Goal: Task Accomplishment & Management: Manage account settings

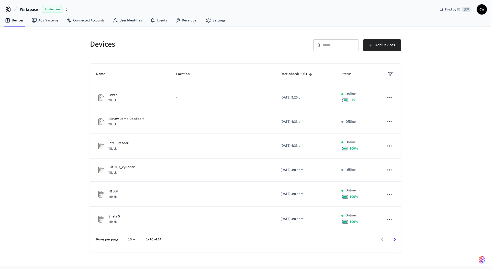
click at [43, 12] on span "Production" at bounding box center [52, 9] width 20 height 7
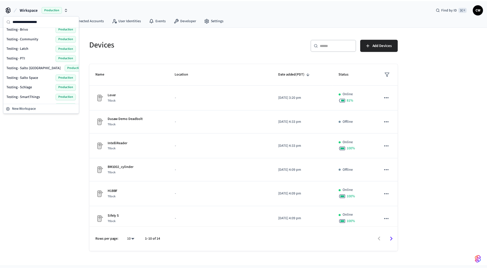
scroll to position [266, 0]
click at [38, 39] on div "Testing - Community Production" at bounding box center [41, 39] width 70 height 7
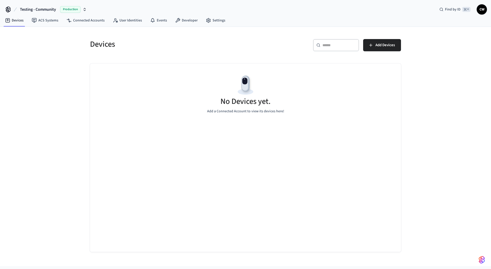
click at [68, 76] on div "Devices ​ ​ Add Devices No Devices yet. Add a Connected Account to view its dev…" at bounding box center [245, 147] width 491 height 240
click at [215, 21] on link "Settings" at bounding box center [216, 20] width 28 height 9
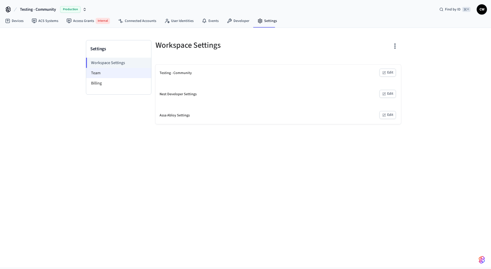
click at [117, 73] on li "Team" at bounding box center [118, 73] width 65 height 10
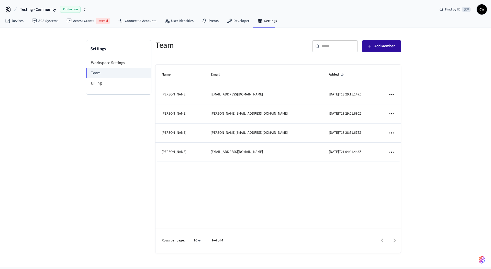
click at [394, 48] on span "Add Member" at bounding box center [384, 46] width 20 height 7
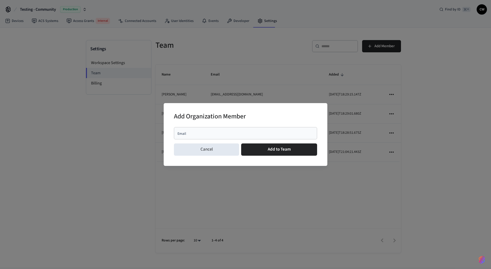
click at [255, 134] on input "Email" at bounding box center [245, 133] width 137 height 5
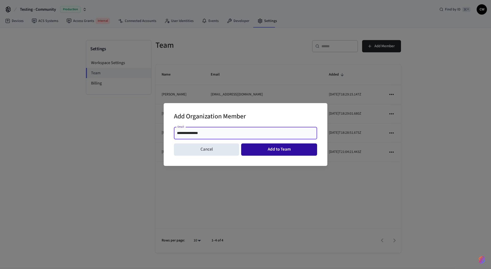
type input "**********"
click at [295, 149] on button "Add to Team" at bounding box center [279, 150] width 76 height 12
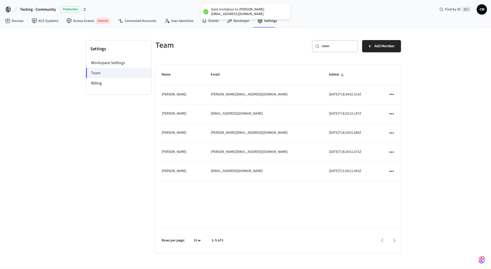
click at [94, 163] on div "Settings Workspace Settings Team Billing" at bounding box center [118, 151] width 65 height 223
click at [48, 21] on link "ACS Systems" at bounding box center [45, 20] width 35 height 9
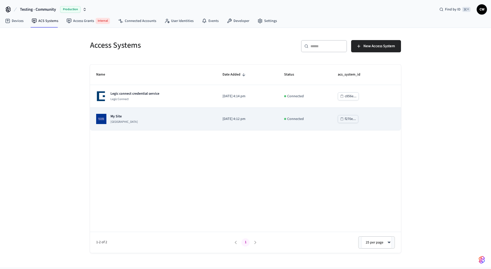
click at [150, 121] on div "My Site [GEOGRAPHIC_DATA]" at bounding box center [153, 119] width 114 height 10
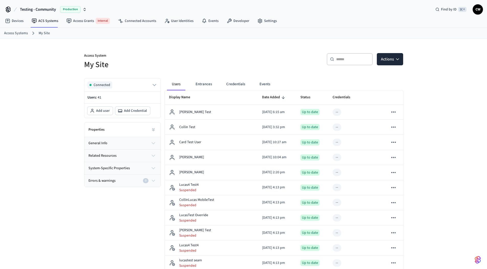
click at [159, 62] on h5 "My Site" at bounding box center [162, 65] width 156 height 10
click at [172, 22] on link "User Identities" at bounding box center [178, 20] width 37 height 9
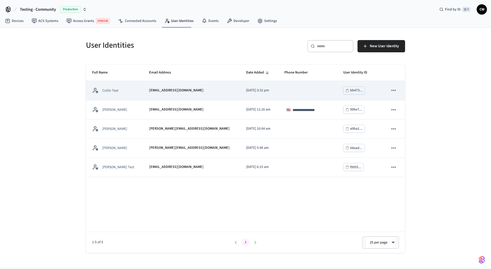
click at [246, 92] on p "[DATE] 3:32 pm" at bounding box center [259, 90] width 26 height 5
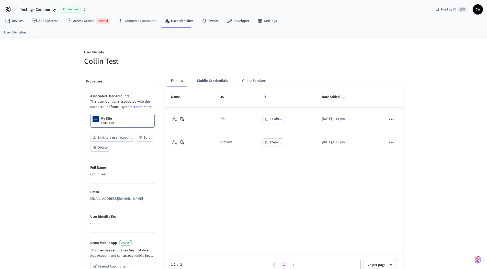
click at [207, 57] on h5 "Collin Test" at bounding box center [162, 61] width 156 height 10
click at [223, 78] on button "Mobile Credentials" at bounding box center [212, 81] width 39 height 12
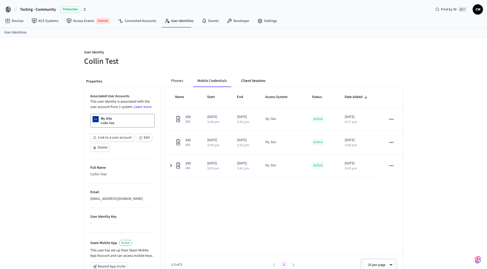
click at [256, 84] on button "Client Sessions" at bounding box center [253, 81] width 32 height 12
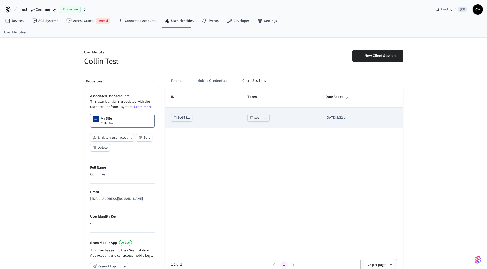
click at [258, 119] on div "seam_..." at bounding box center [260, 118] width 13 height 6
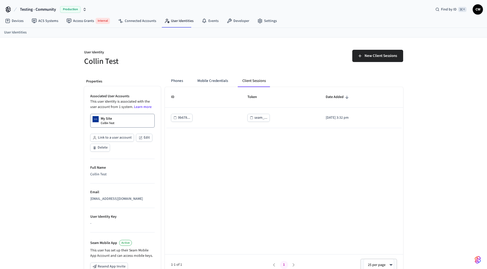
click at [31, 7] on span "Testing - Community" at bounding box center [38, 9] width 36 height 6
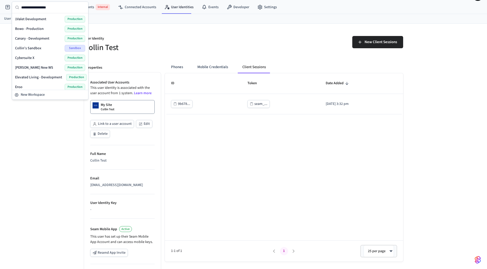
click at [126, 40] on p "User Identity" at bounding box center [162, 39] width 156 height 6
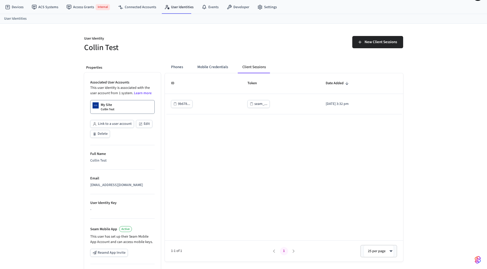
drag, startPoint x: 39, startPoint y: 70, endPoint x: 39, endPoint y: 67, distance: 3.2
click at [38, 69] on div "User Identity Collin Test New Client Sessions Properties Associated User Accoun…" at bounding box center [243, 180] width 487 height 312
